Goal: Information Seeking & Learning: Find specific fact

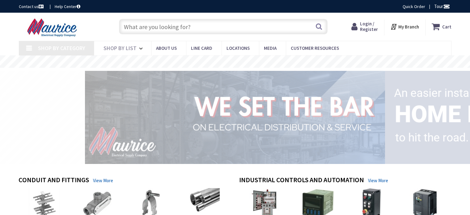
click at [151, 29] on input "text" at bounding box center [223, 26] width 208 height 15
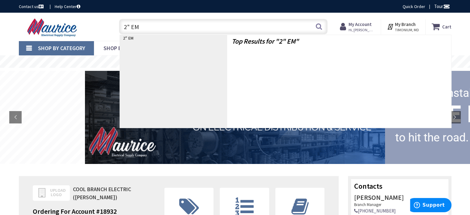
type input "2" EMT"
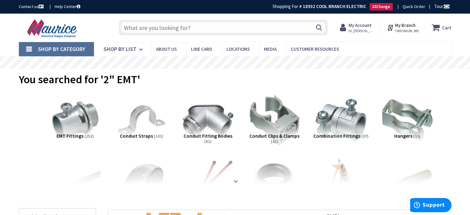
click at [178, 32] on input "text" at bounding box center [223, 27] width 208 height 15
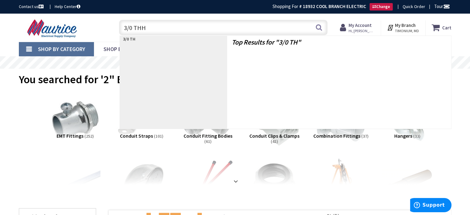
type input "3/0 THHN"
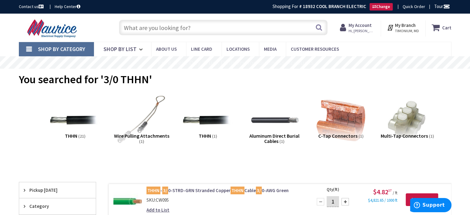
click at [169, 26] on input "text" at bounding box center [223, 27] width 208 height 15
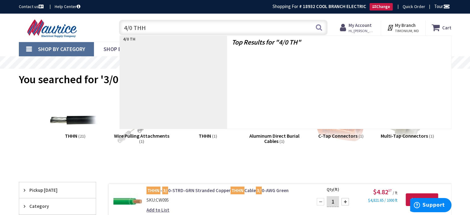
type input "4/0 THHN"
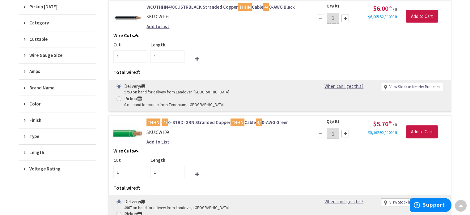
scroll to position [185, 0]
